Goal: Go to known website: Go to known website

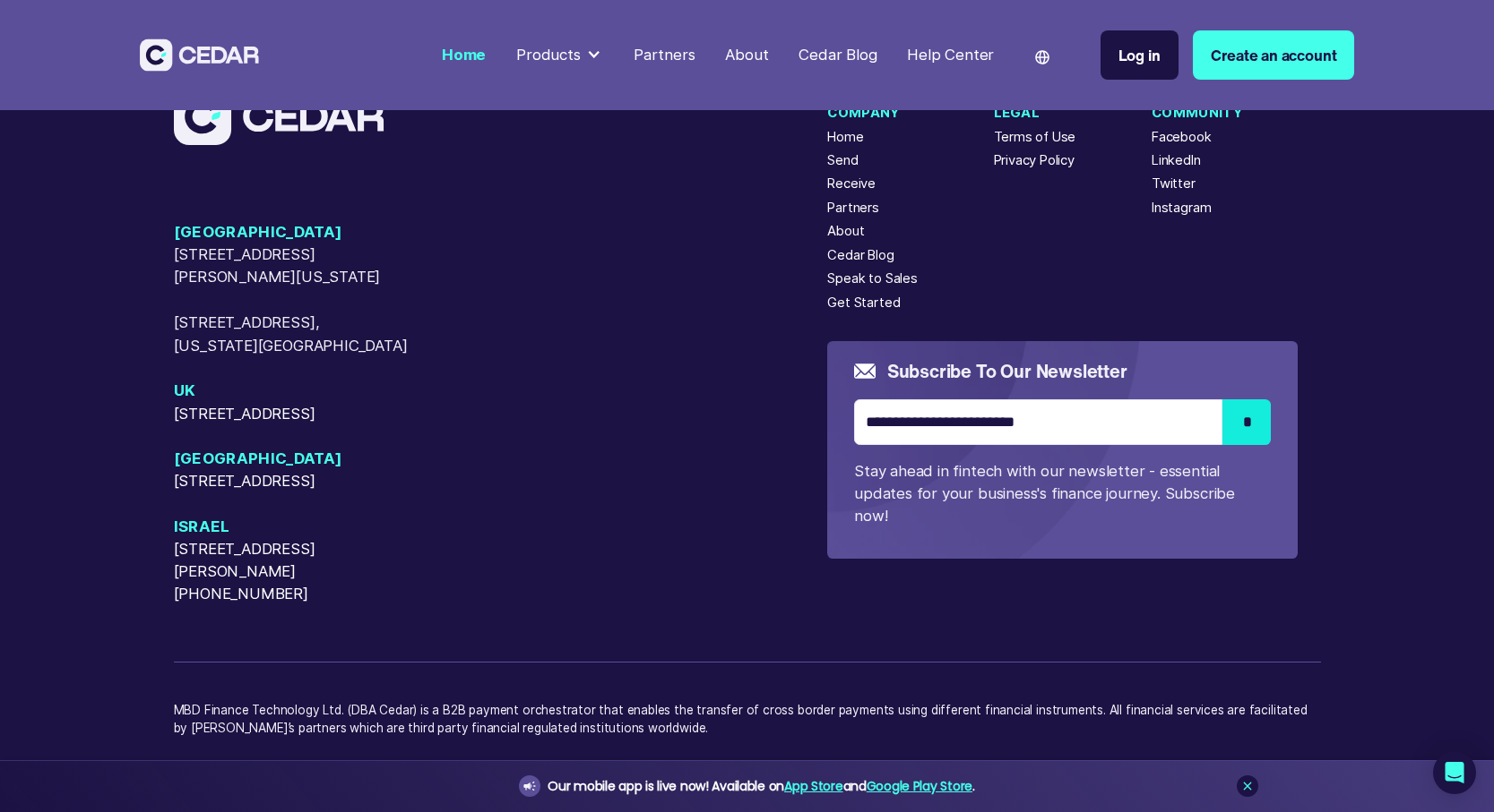
scroll to position [7824, 0]
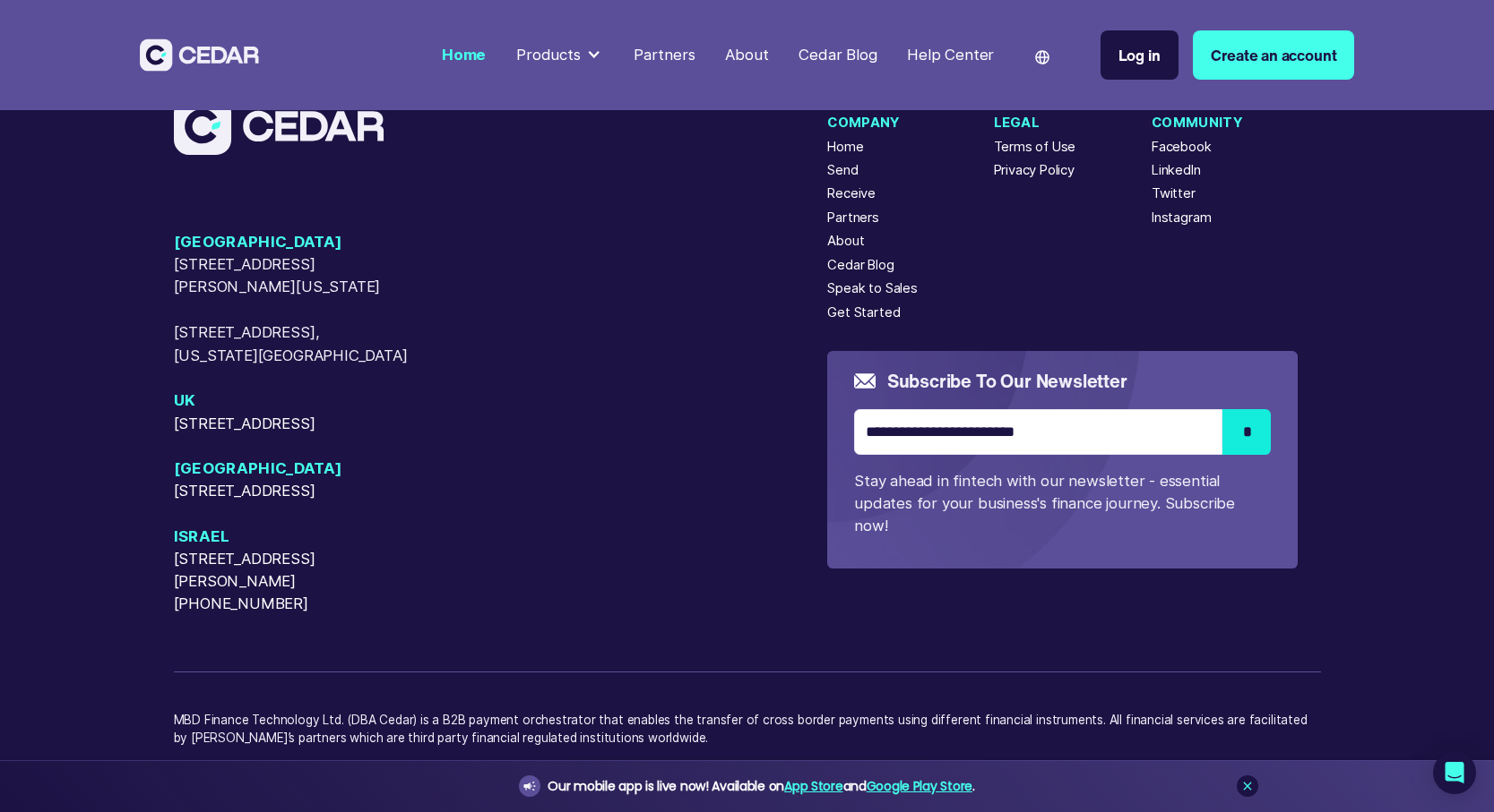
click at [594, 56] on div at bounding box center [593, 55] width 15 height 15
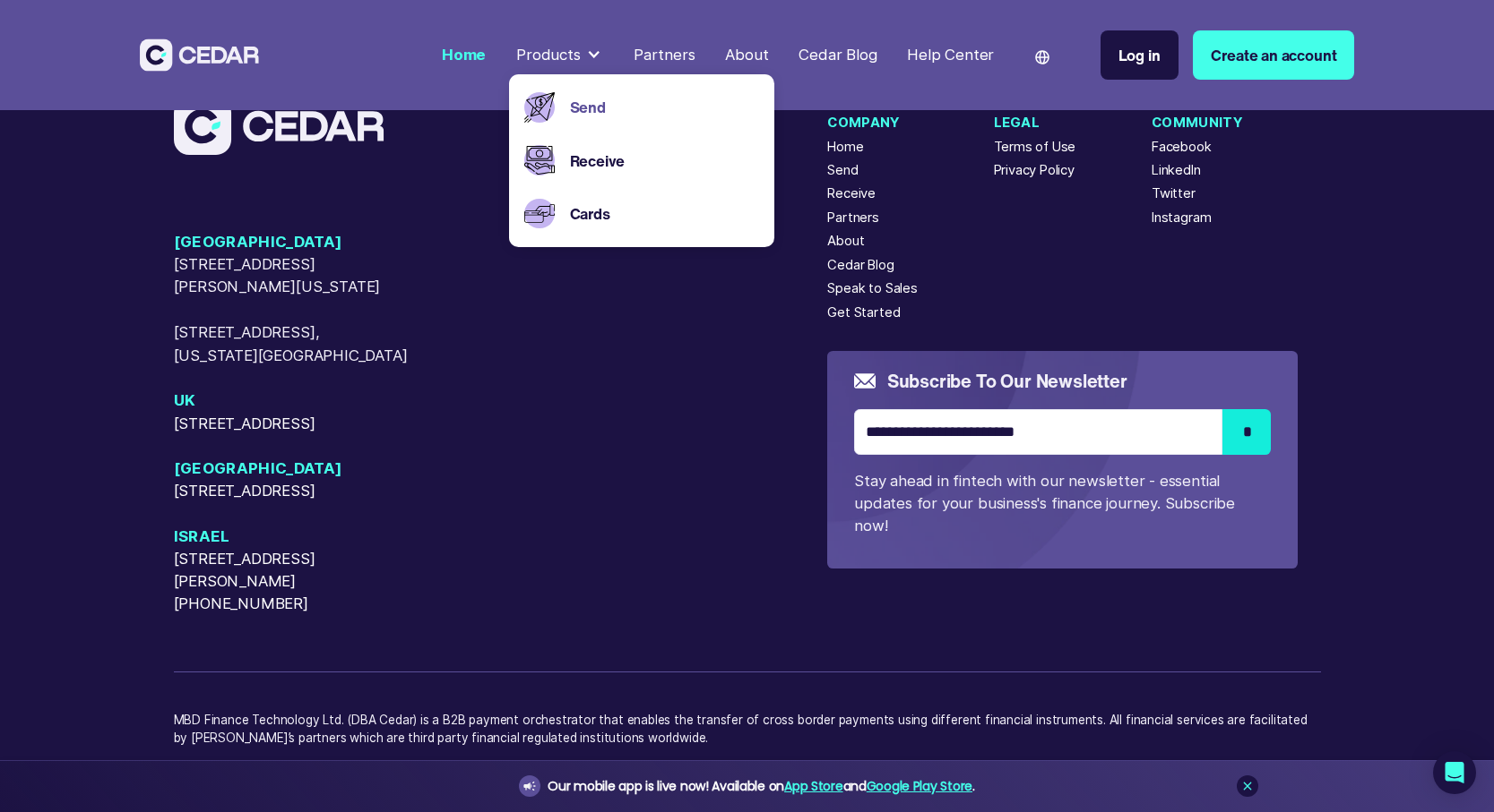
click at [600, 101] on link "Send" at bounding box center [664, 107] width 190 height 23
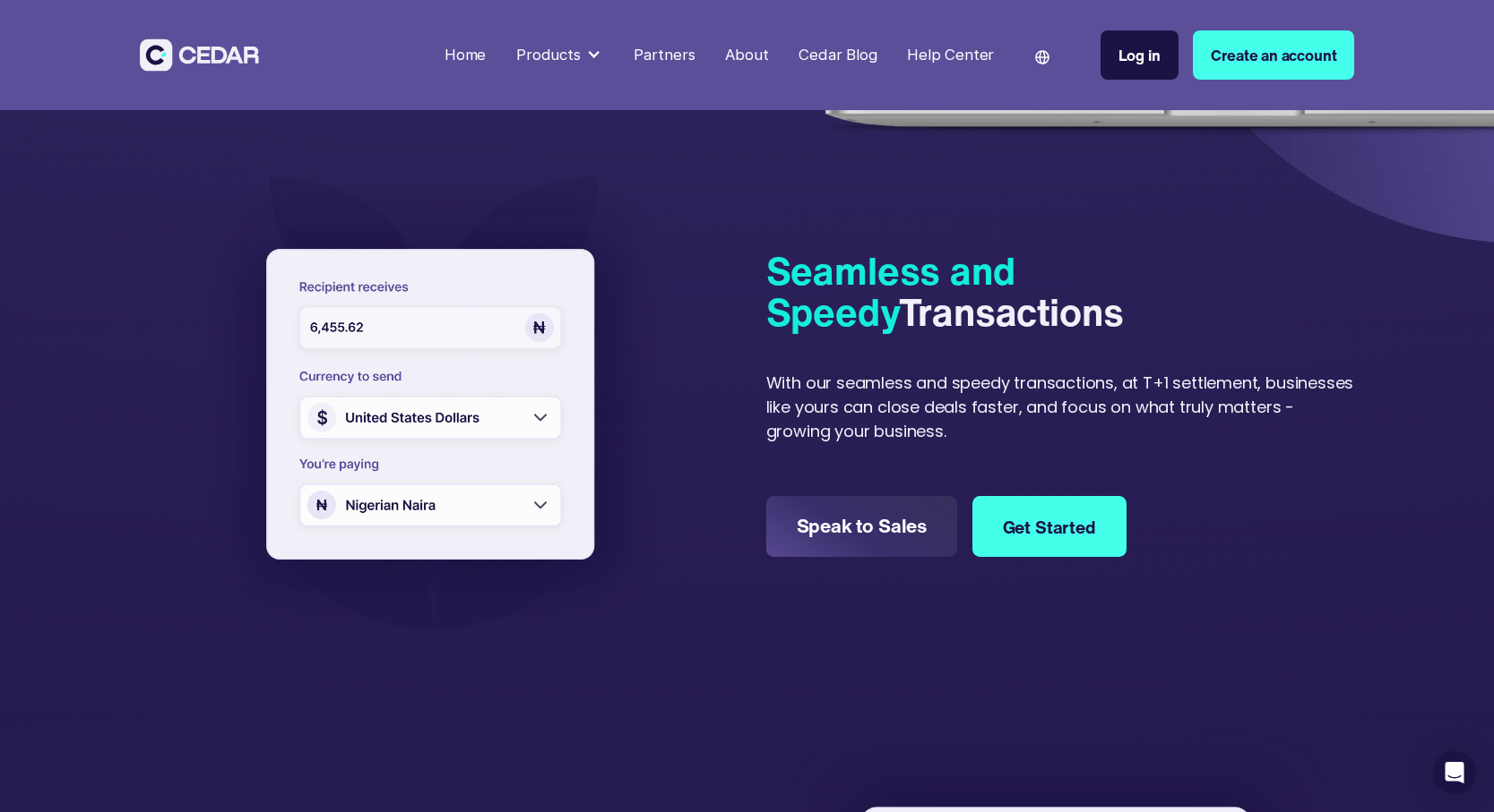
scroll to position [513, 0]
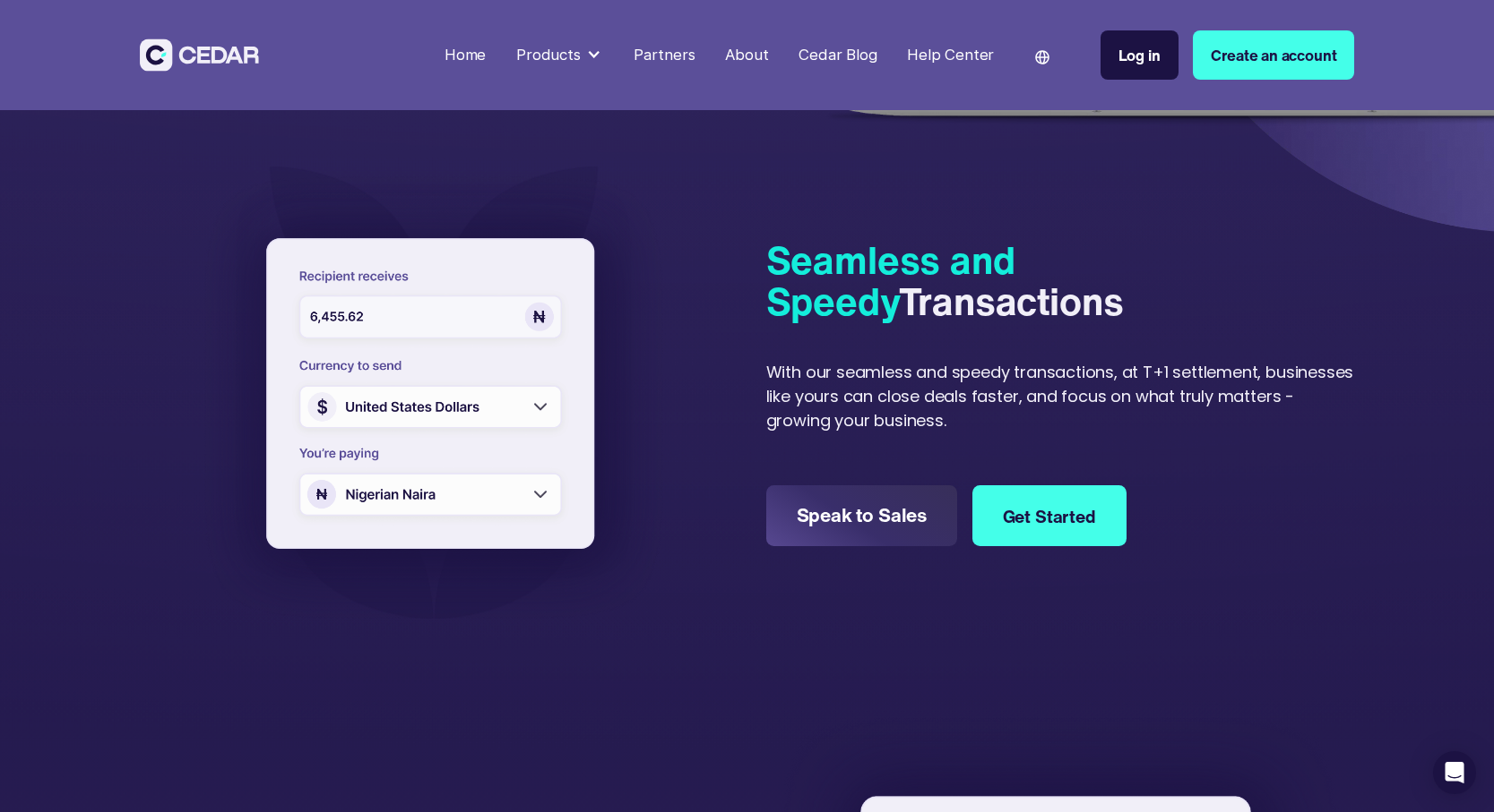
click at [438, 488] on img at bounding box center [434, 397] width 478 height 461
click at [500, 491] on img at bounding box center [434, 397] width 478 height 461
click at [497, 388] on img at bounding box center [434, 397] width 478 height 461
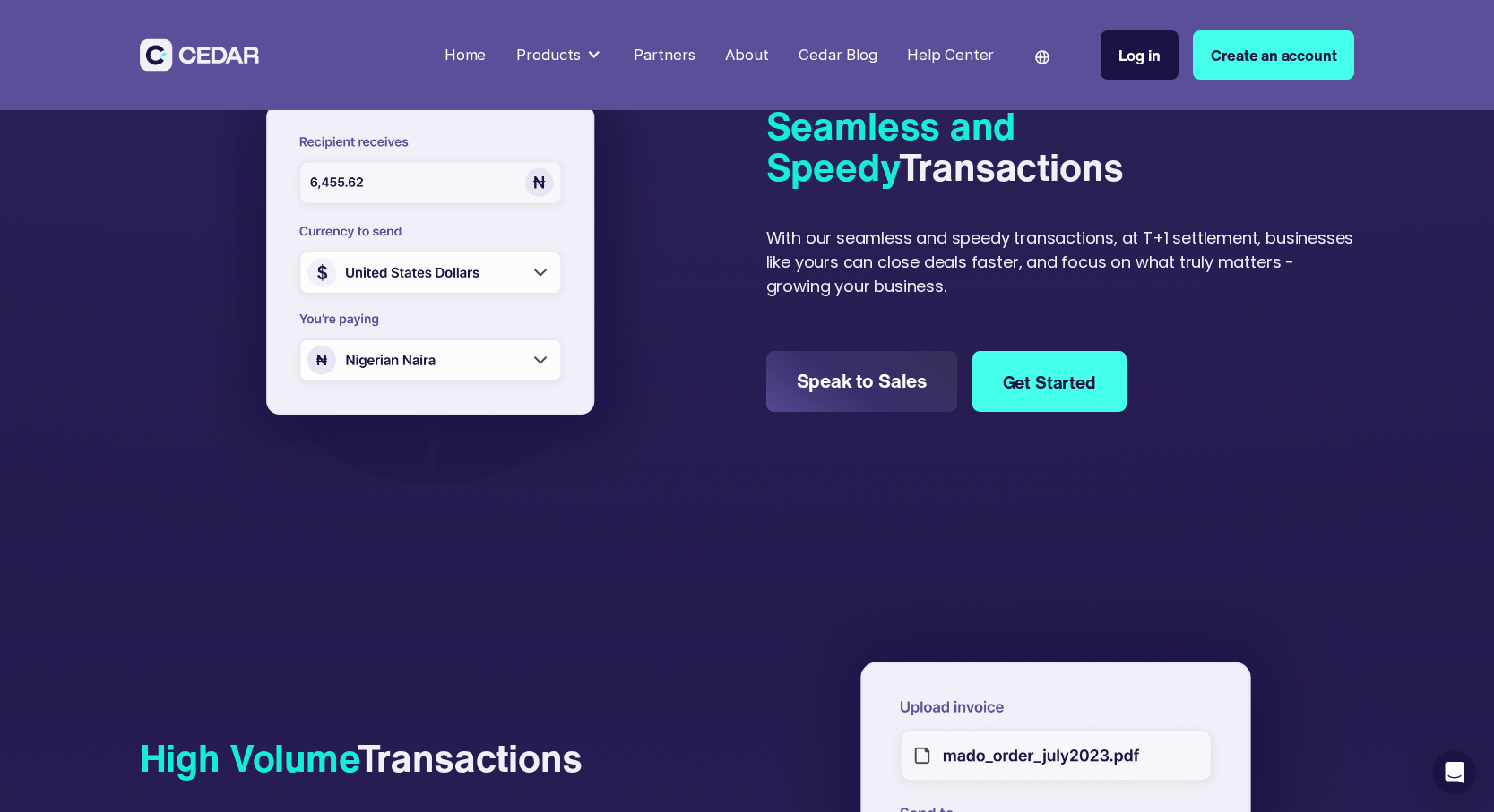
scroll to position [0, 0]
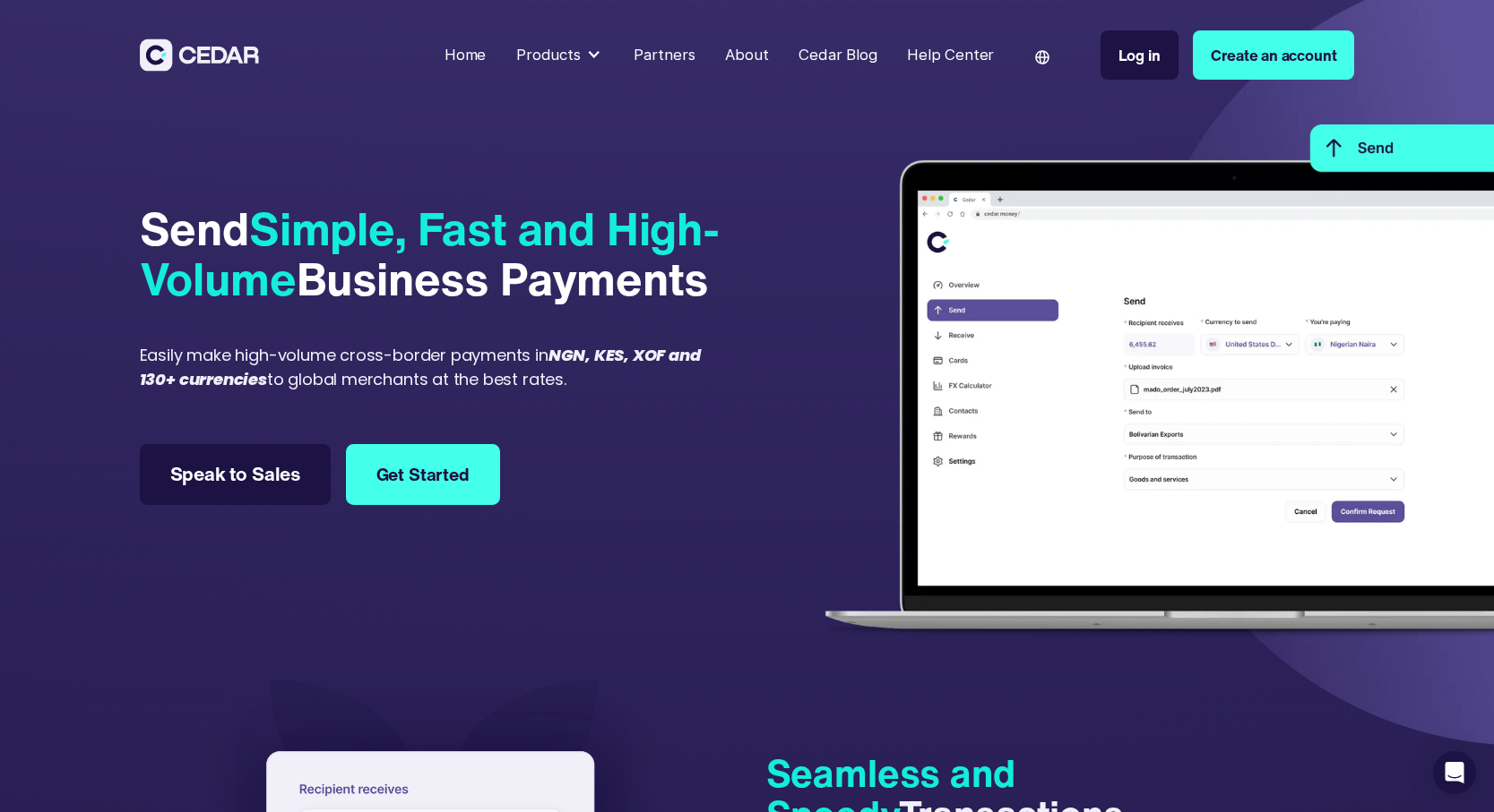
click at [853, 56] on div "Cedar Blog" at bounding box center [837, 55] width 78 height 23
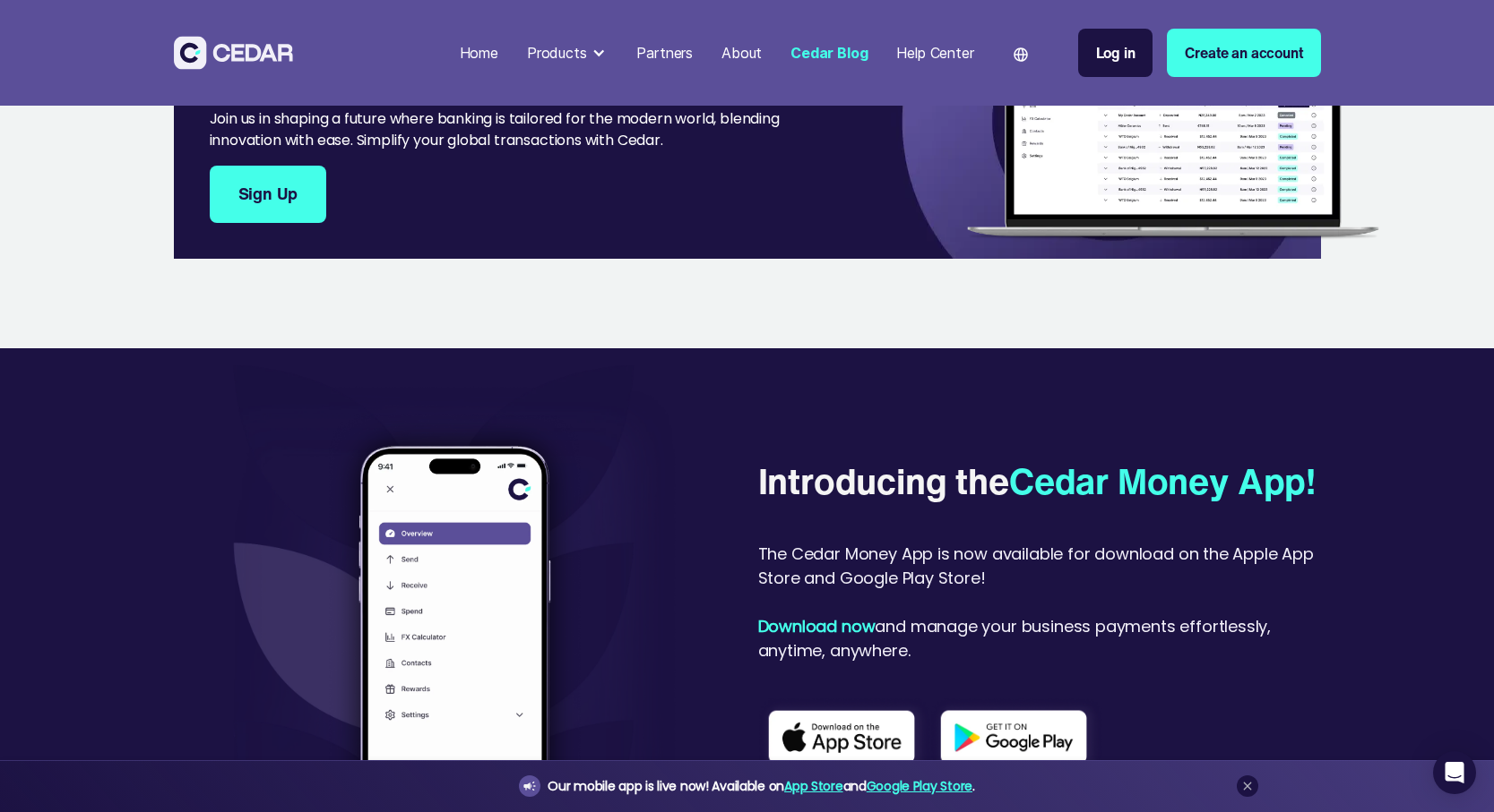
scroll to position [2658, 0]
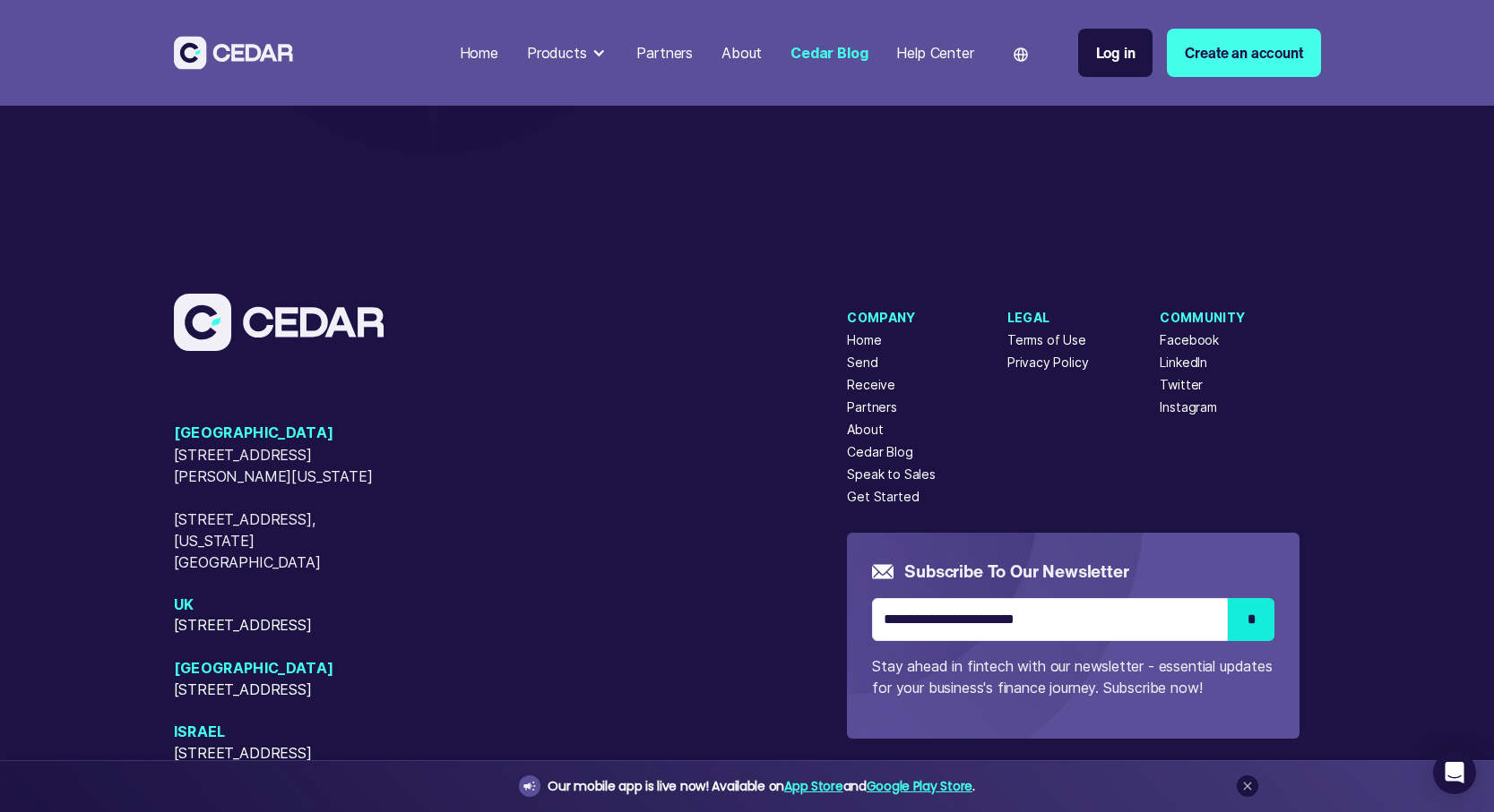
click at [1175, 386] on div "Twitter" at bounding box center [1181, 385] width 43 height 19
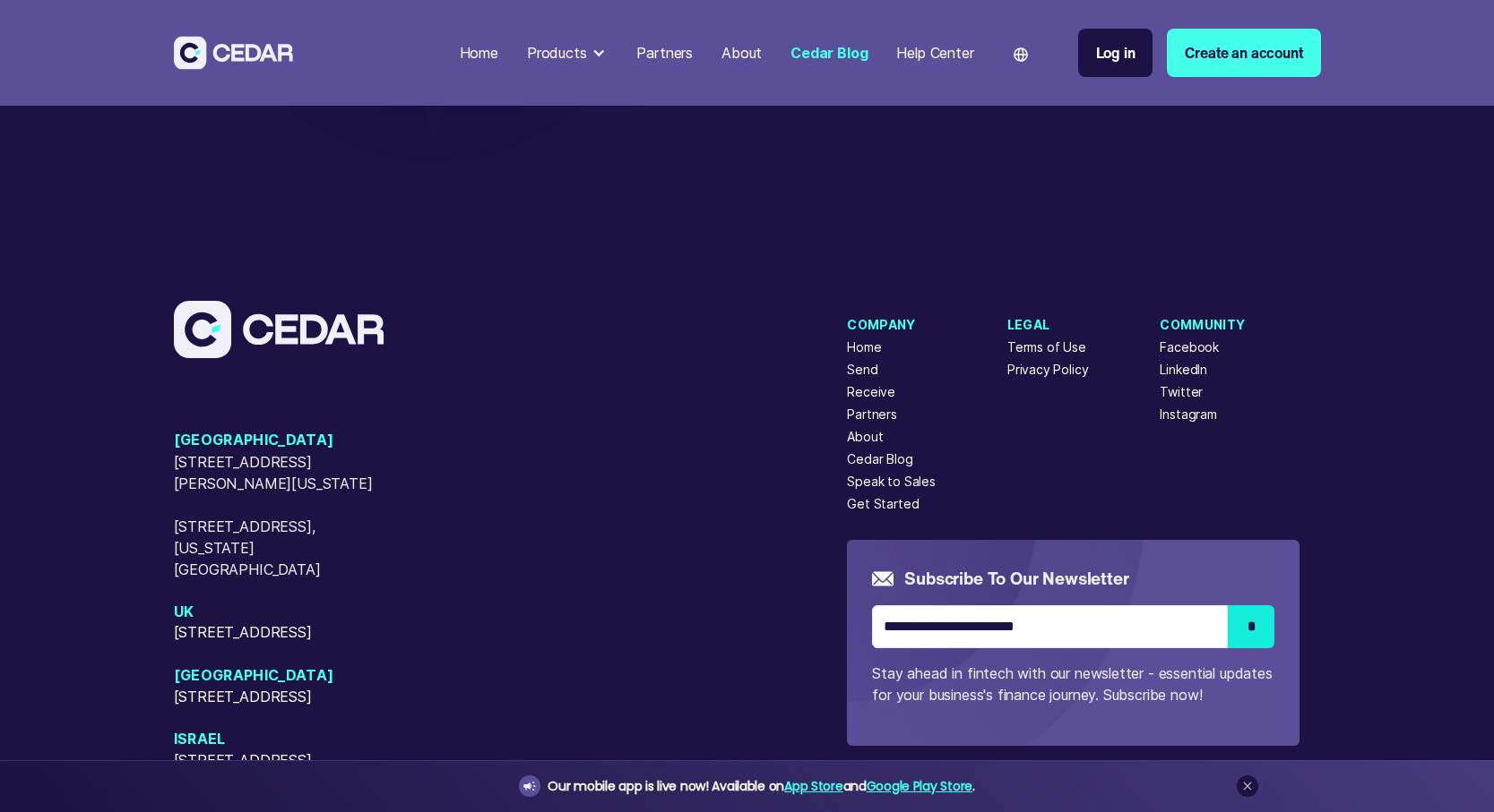
scroll to position [2658, 0]
